Goal: Information Seeking & Learning: Learn about a topic

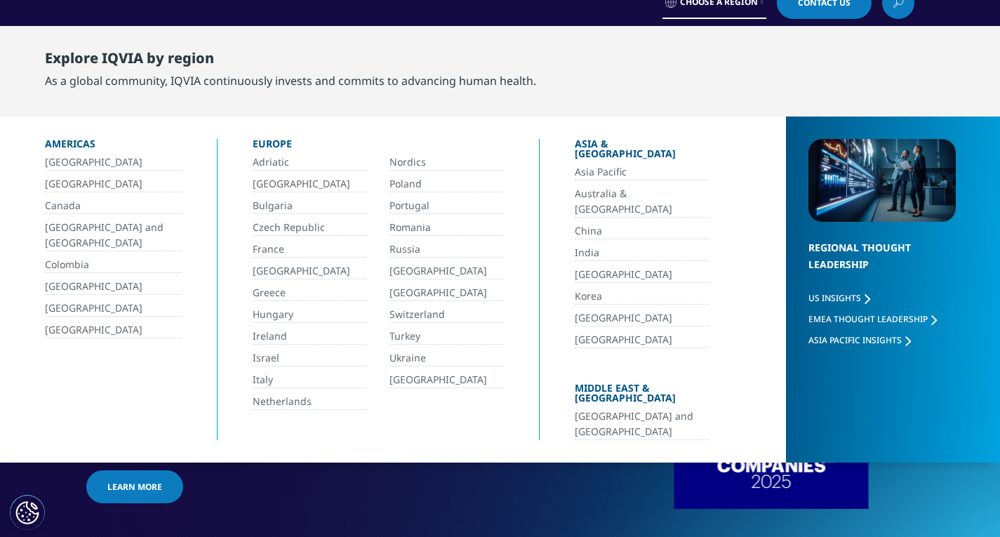
scroll to position [12, 0]
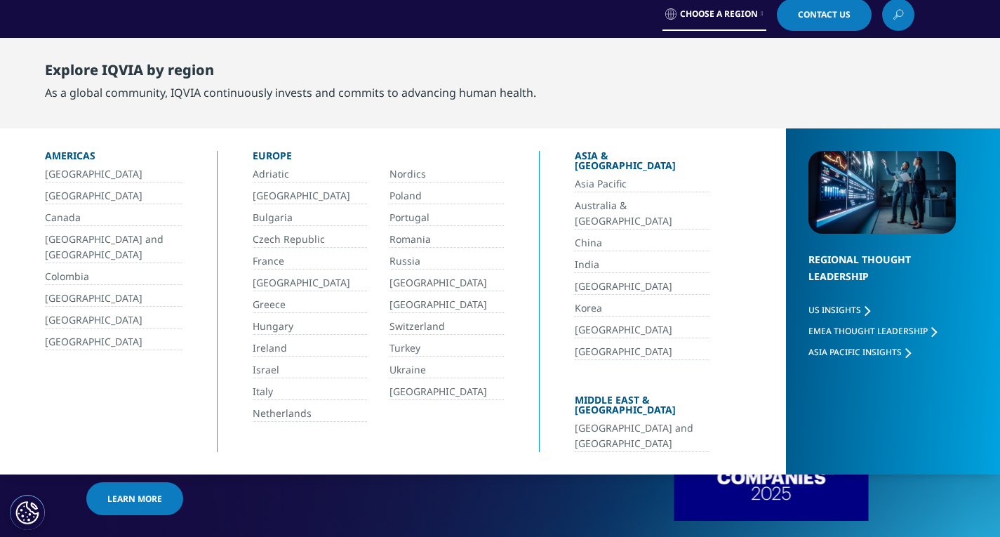
click at [408, 201] on link "Poland" at bounding box center [446, 196] width 114 height 16
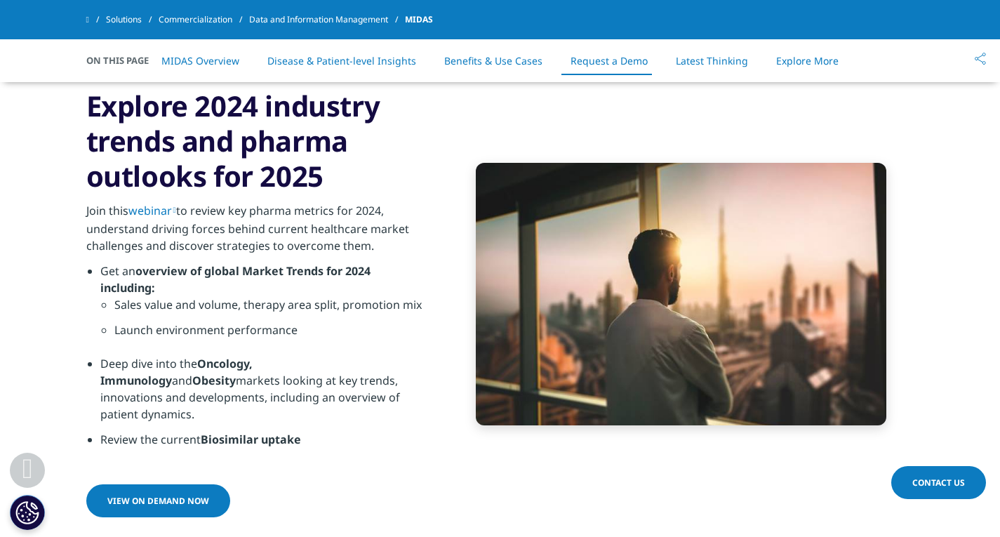
scroll to position [4630, 0]
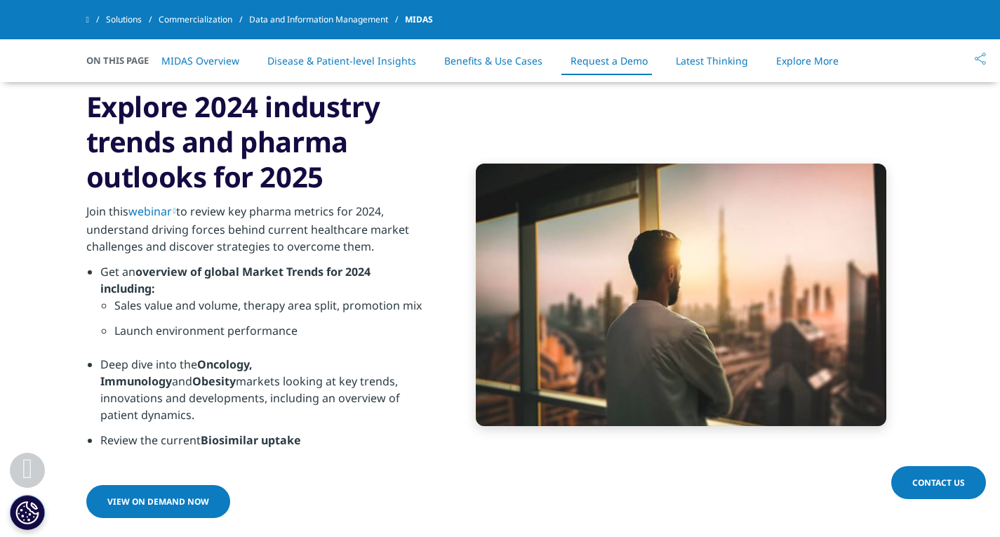
click at [143, 485] on link "VIEW ON DEMAND NOW" at bounding box center [158, 501] width 144 height 33
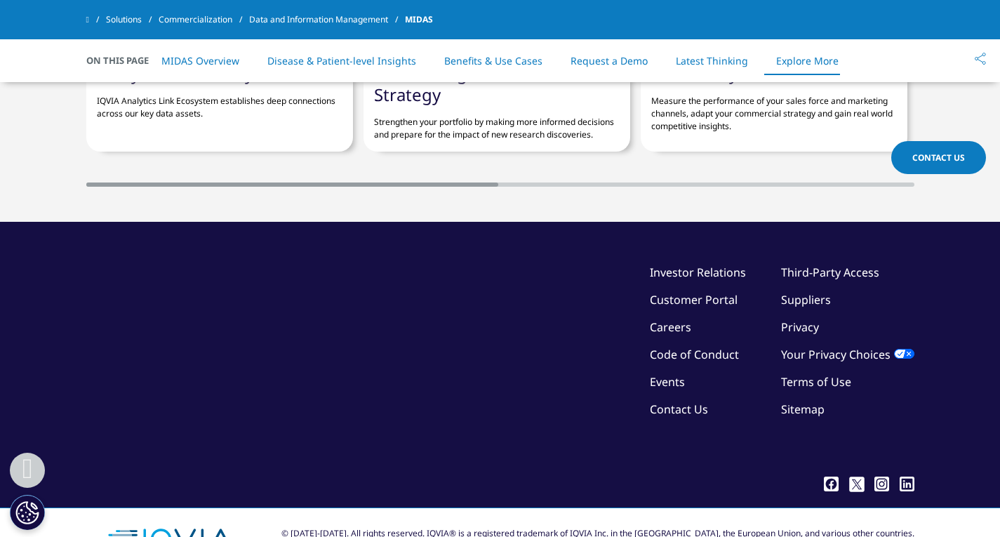
scroll to position [5843, 0]
